Goal: Check status: Check status

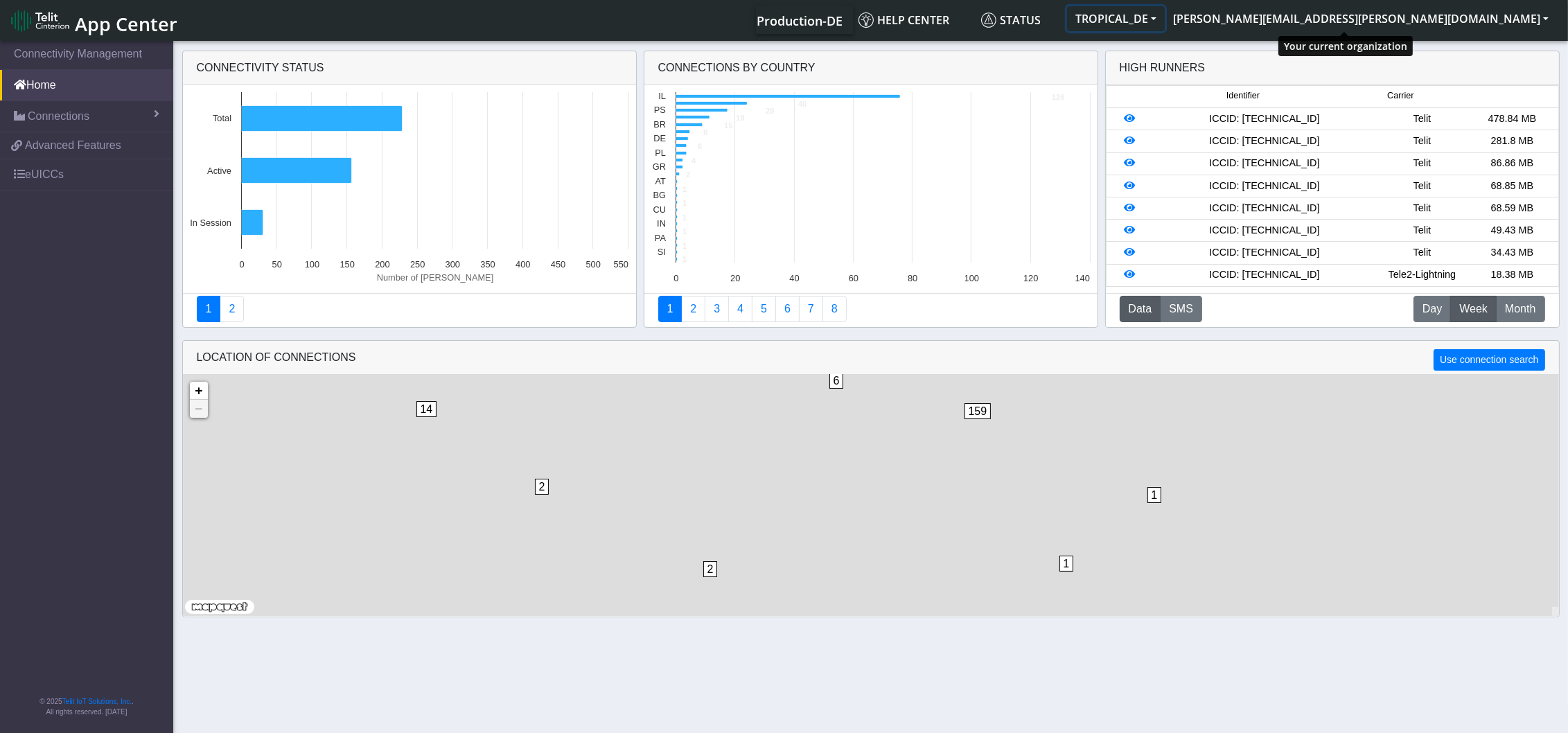
click at [1164, 10] on button "TROPICAL_DE" at bounding box center [1115, 18] width 98 height 25
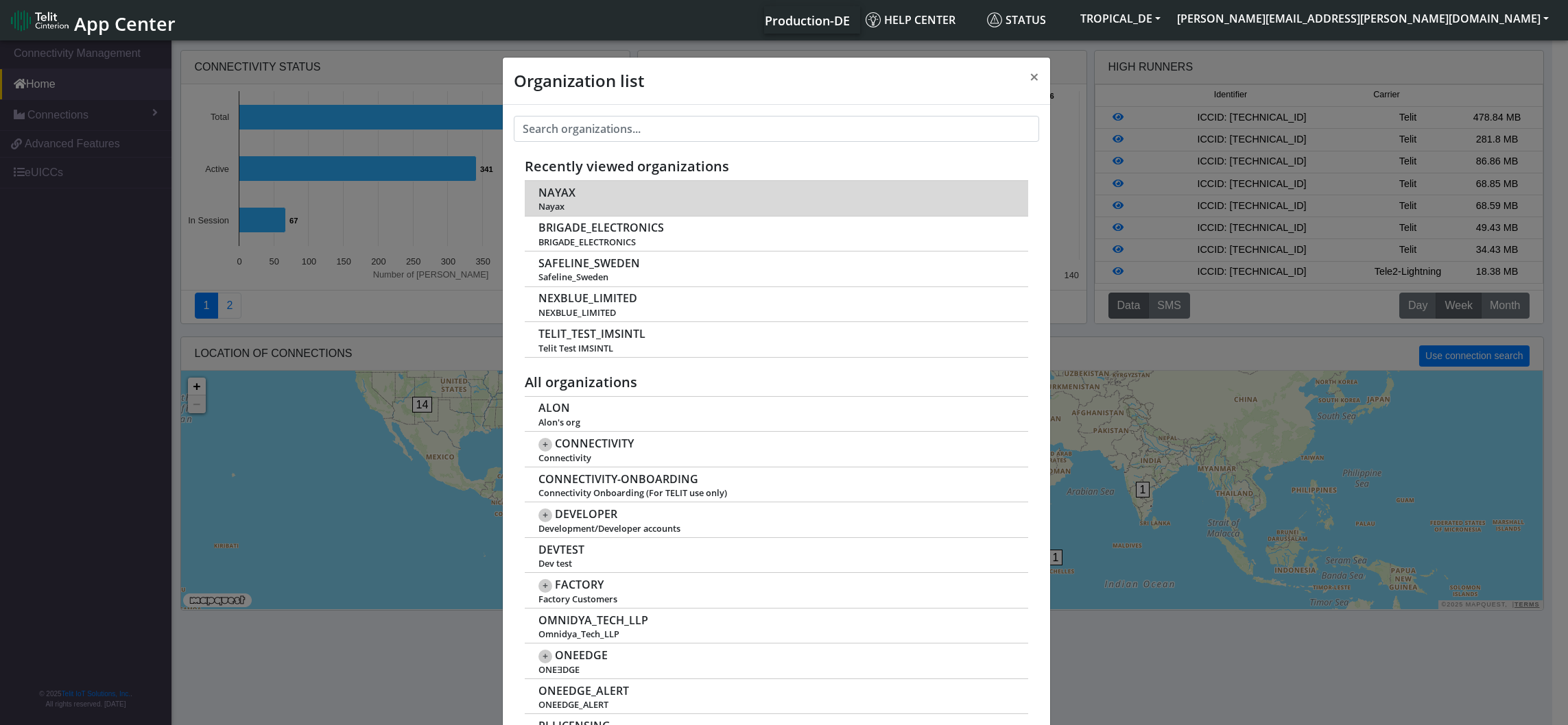
click at [558, 196] on span "NAYAX" at bounding box center [557, 193] width 37 height 13
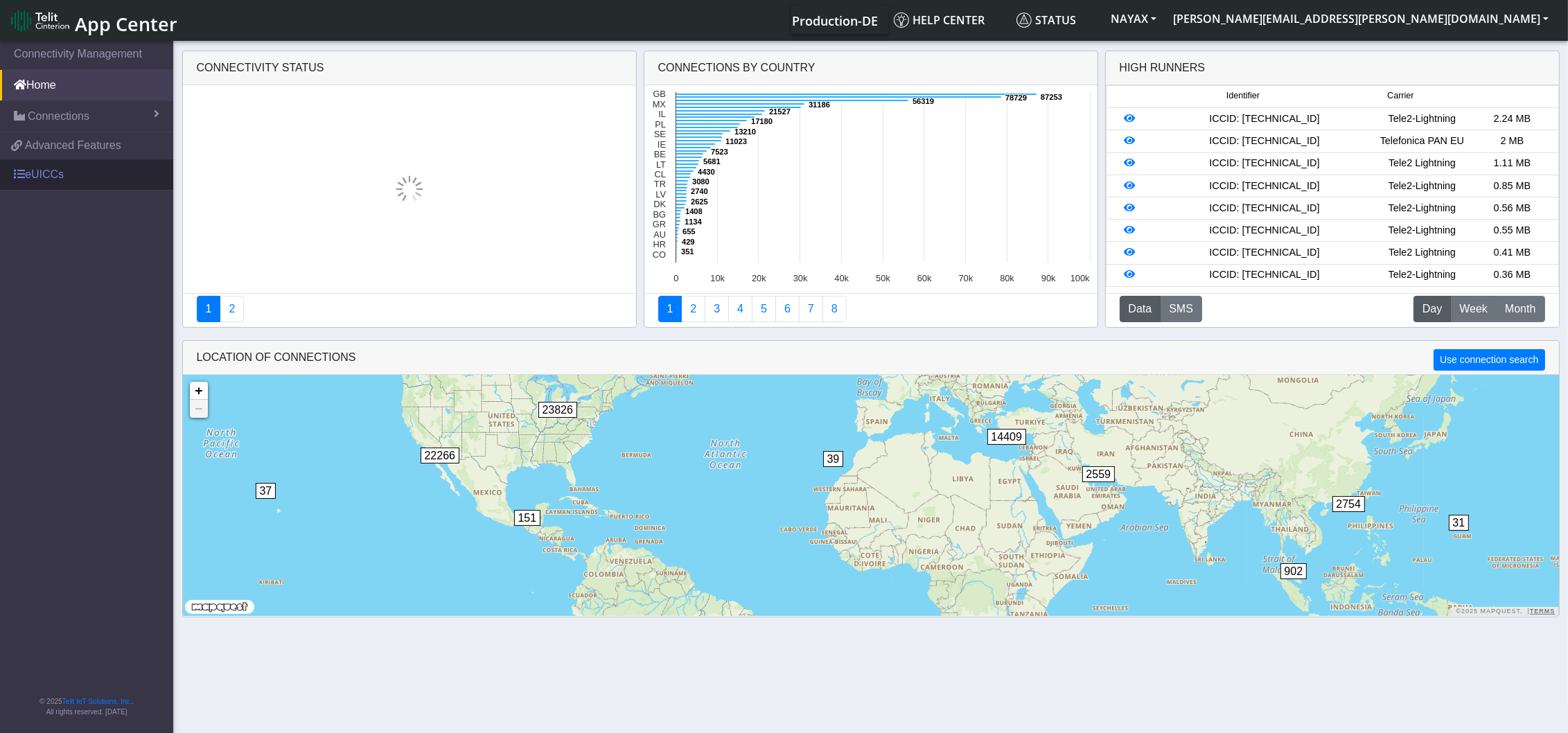
click at [51, 173] on link "eUICCs" at bounding box center [86, 174] width 173 height 30
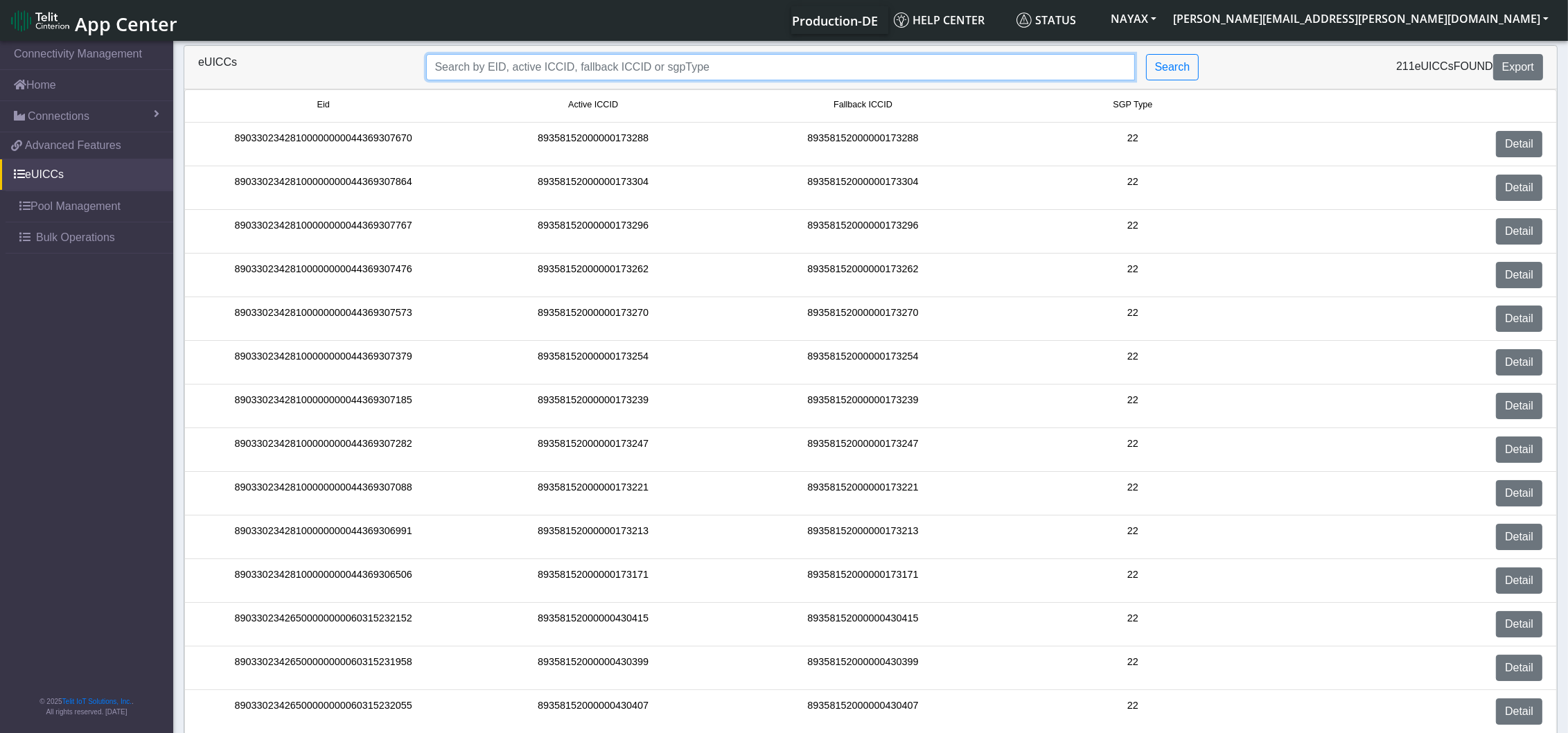
click at [620, 74] on input "Search..." at bounding box center [780, 67] width 709 height 26
paste input "89358152000000427577"
type input "89358152000000427577"
click at [1177, 75] on button "Search" at bounding box center [1173, 67] width 54 height 26
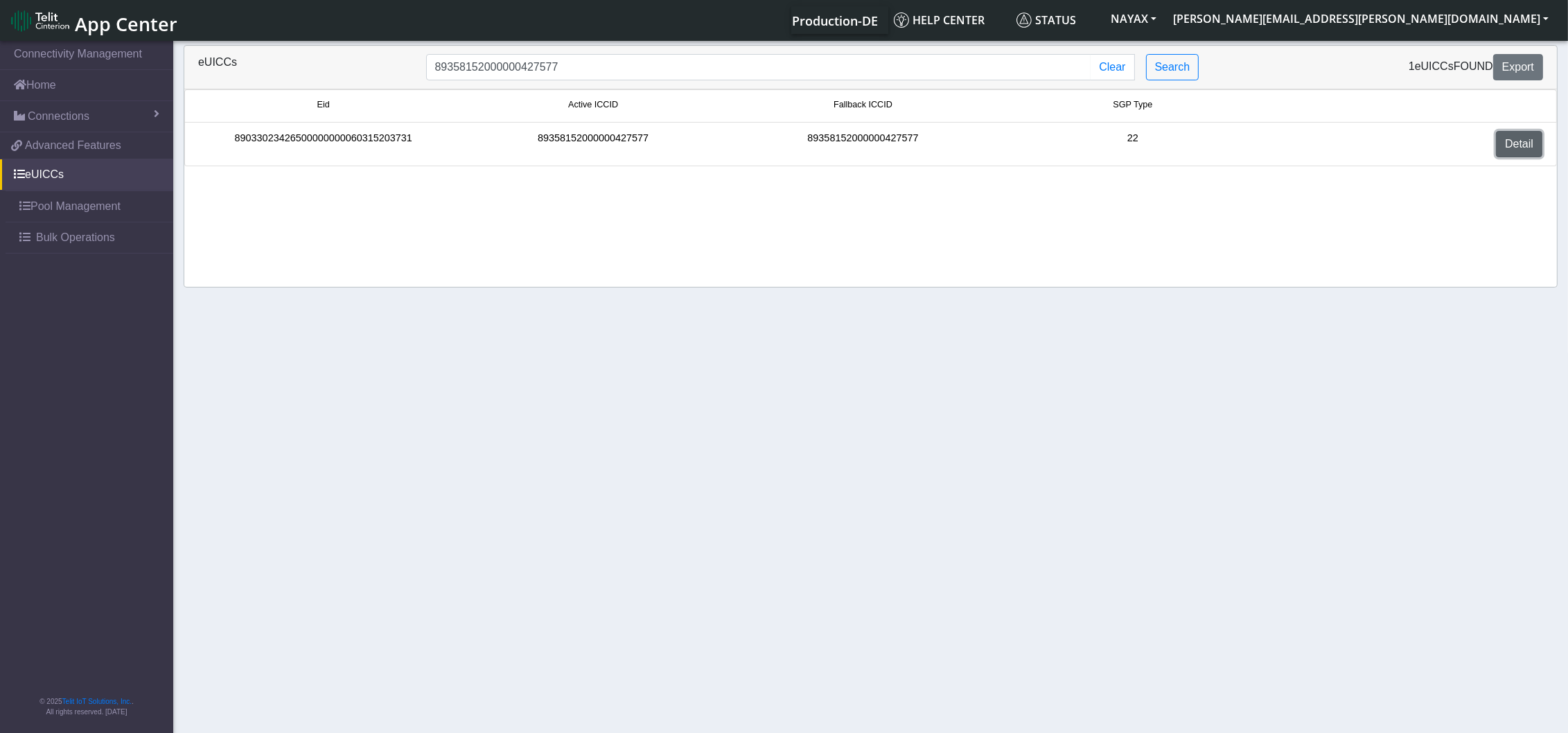
click at [1519, 142] on link "Detail" at bounding box center [1519, 143] width 46 height 26
